Goal: Check status: Check status

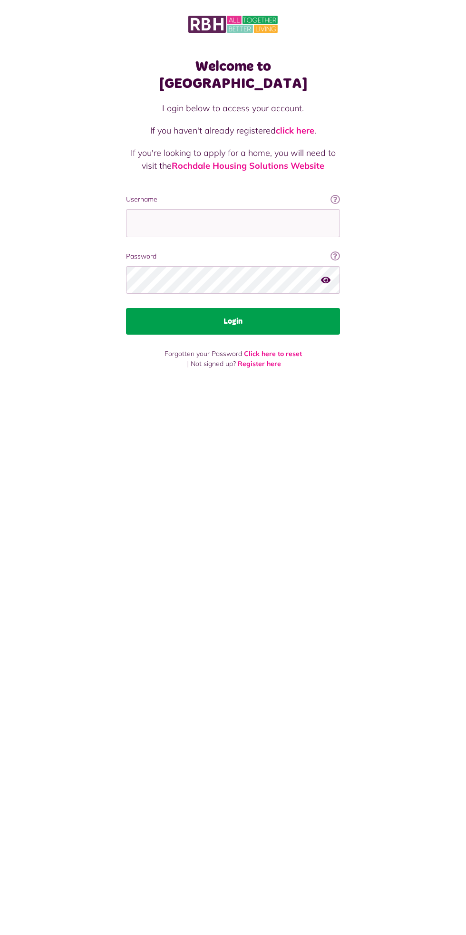
click at [293, 308] on button "Login" at bounding box center [233, 321] width 214 height 27
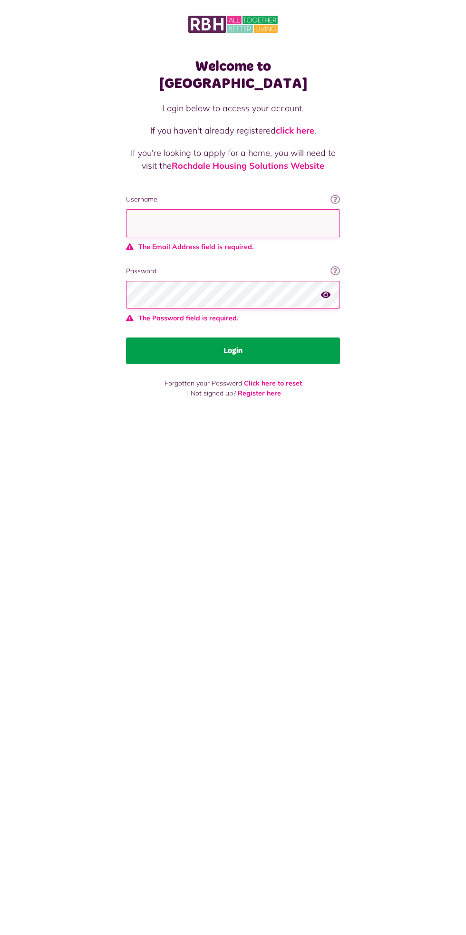
type input "**********"
click at [126, 337] on button "Login" at bounding box center [233, 350] width 214 height 27
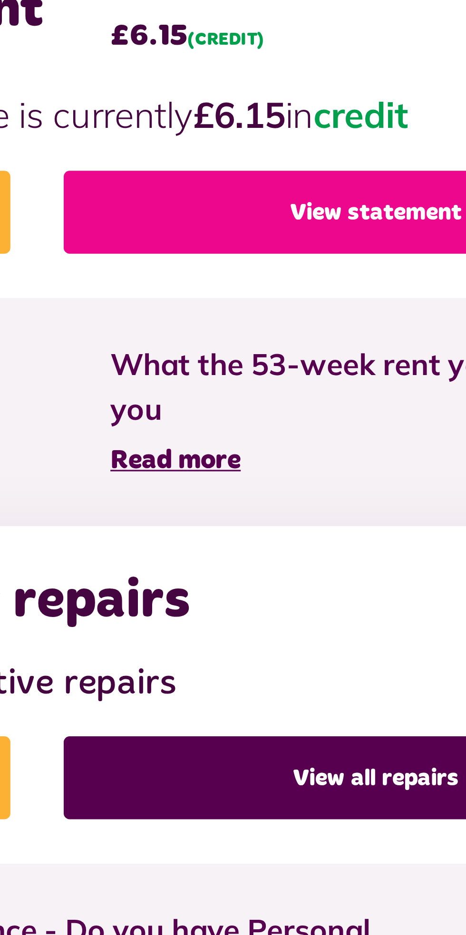
click at [332, 339] on link "View statement" at bounding box center [341, 337] width 201 height 27
